Goal: Task Accomplishment & Management: Manage account settings

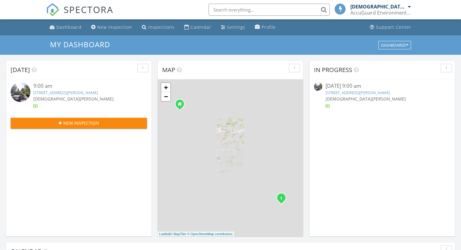
click at [61, 92] on link "[STREET_ADDRESS][PERSON_NAME]" at bounding box center [65, 92] width 65 height 5
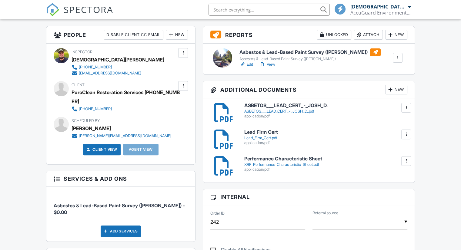
click at [405, 108] on div at bounding box center [406, 108] width 6 height 6
click at [393, 135] on link "Delete" at bounding box center [394, 134] width 22 height 7
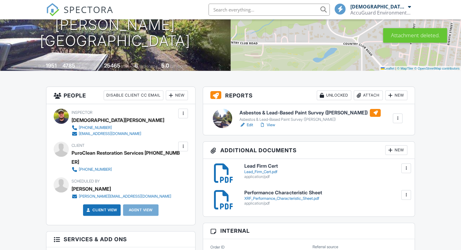
click at [250, 125] on link "Edit" at bounding box center [247, 125] width 14 height 6
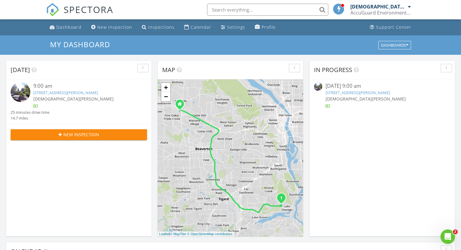
click at [89, 94] on link "1300 Andrews Rd, Lake Oswego, OR 97034" at bounding box center [65, 92] width 65 height 5
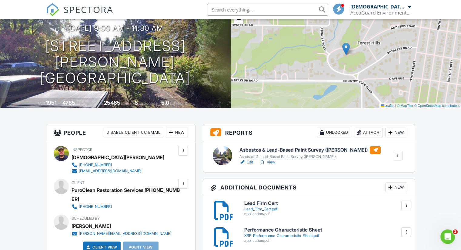
scroll to position [182, 0]
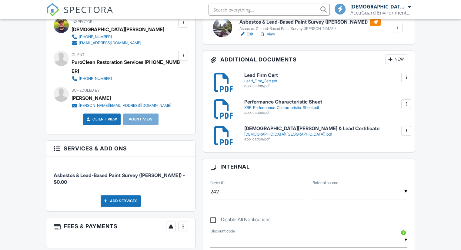
scroll to position [30, 0]
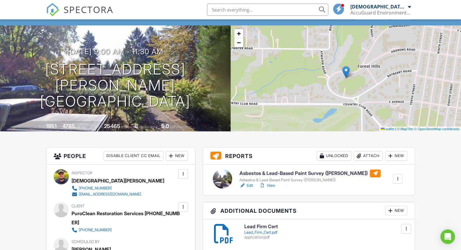
click at [252, 186] on link "Edit" at bounding box center [247, 186] width 14 height 6
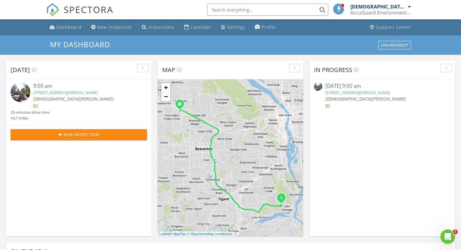
click at [86, 91] on link "1300 Andrews Rd, Lake Oswego, OR 97034" at bounding box center [65, 92] width 65 height 5
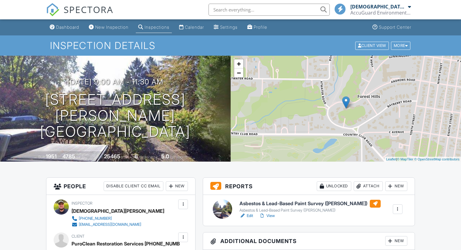
scroll to position [121, 0]
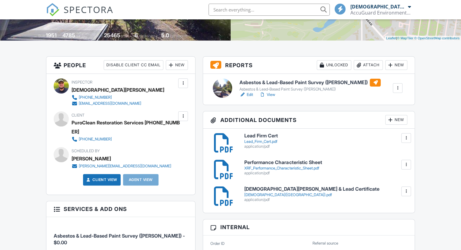
click at [396, 122] on div "New" at bounding box center [396, 120] width 22 height 10
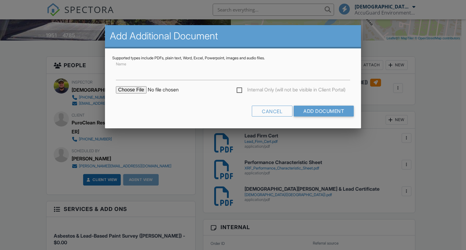
click at [131, 90] on input "file" at bounding box center [167, 89] width 103 height 7
click at [189, 75] on input "Name" at bounding box center [233, 72] width 234 height 15
type input "Floor Plan"
click at [141, 89] on input "file" at bounding box center [167, 89] width 103 height 7
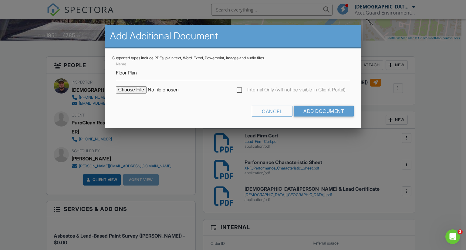
type input "C:\fakepath\CHOO FP.pdf"
click at [313, 110] on input "Add Document" at bounding box center [324, 111] width 60 height 11
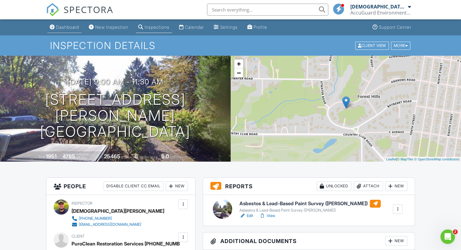
click at [70, 29] on div "Dashboard" at bounding box center [67, 27] width 23 height 5
